Goal: Find specific page/section: Find specific page/section

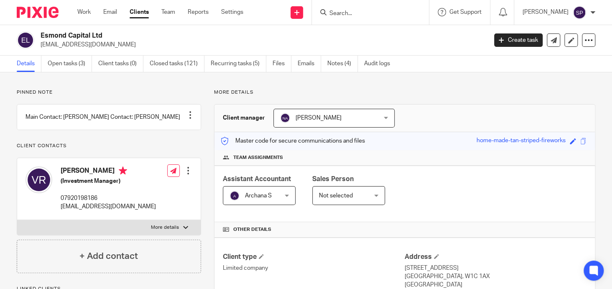
click at [331, 9] on form at bounding box center [372, 12] width 89 height 10
click at [335, 11] on input "Search" at bounding box center [365, 14] width 75 height 8
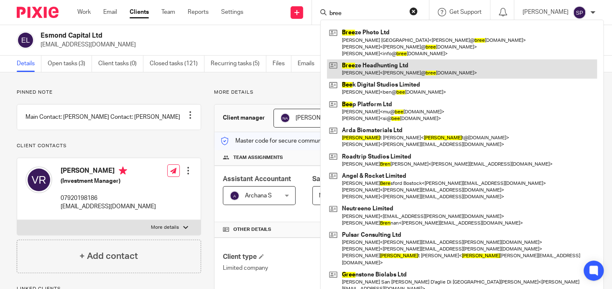
type input "bree"
click at [379, 64] on link at bounding box center [462, 68] width 270 height 19
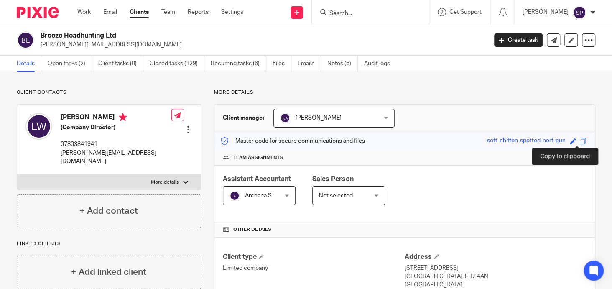
click at [580, 140] on span at bounding box center [583, 141] width 6 height 6
click at [335, 14] on input "Search" at bounding box center [365, 14] width 75 height 8
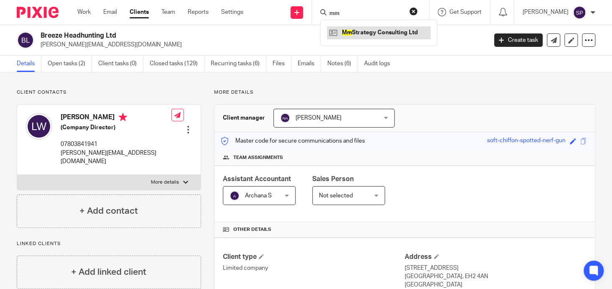
type input "mm"
click at [356, 32] on link at bounding box center [379, 32] width 104 height 13
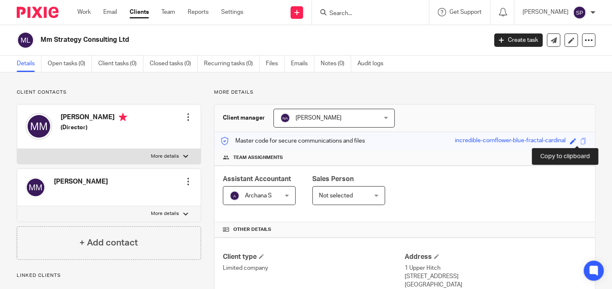
click at [580, 140] on span at bounding box center [583, 141] width 6 height 6
click at [347, 10] on input "Search" at bounding box center [365, 14] width 75 height 8
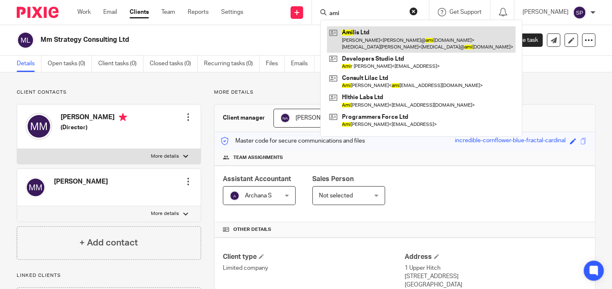
type input "ami"
click at [350, 31] on link at bounding box center [421, 39] width 188 height 26
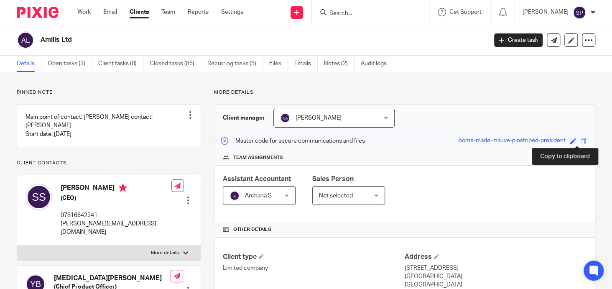
click at [580, 142] on span at bounding box center [583, 141] width 6 height 6
click at [334, 13] on input "Search" at bounding box center [365, 14] width 75 height 8
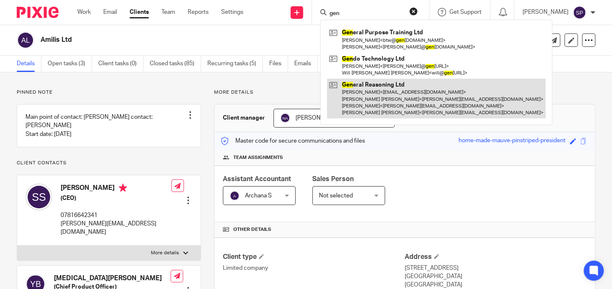
type input "gen"
click at [375, 81] on link at bounding box center [436, 99] width 219 height 40
